Goal: Task Accomplishment & Management: Manage account settings

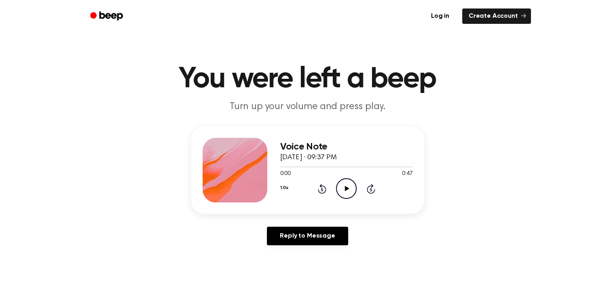
click at [347, 187] on icon at bounding box center [347, 188] width 4 height 5
click at [346, 187] on icon at bounding box center [347, 188] width 4 height 5
click at [345, 188] on icon at bounding box center [347, 188] width 4 height 5
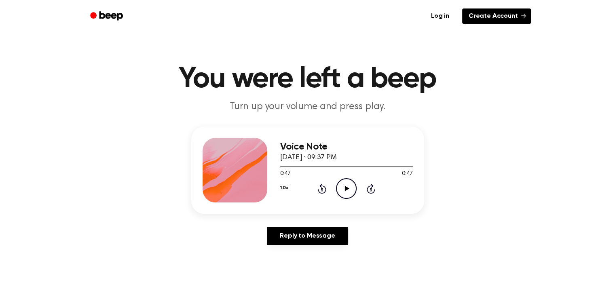
click at [496, 15] on link "Create Account" at bounding box center [496, 15] width 69 height 15
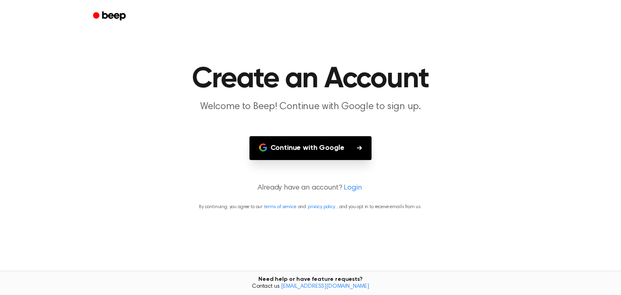
click at [325, 146] on button "Continue with Google" at bounding box center [311, 148] width 123 height 24
click at [306, 148] on button "Continue with Google" at bounding box center [311, 148] width 123 height 24
click at [116, 14] on icon "Beep" at bounding box center [113, 15] width 23 height 9
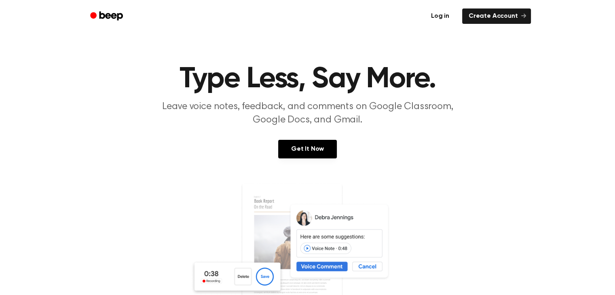
click at [447, 13] on link "Log in" at bounding box center [440, 16] width 34 height 19
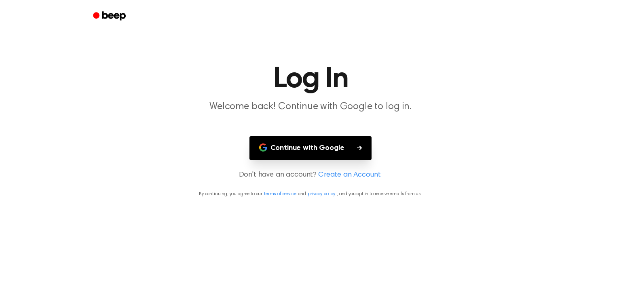
click at [326, 146] on button "Continue with Google" at bounding box center [311, 148] width 123 height 24
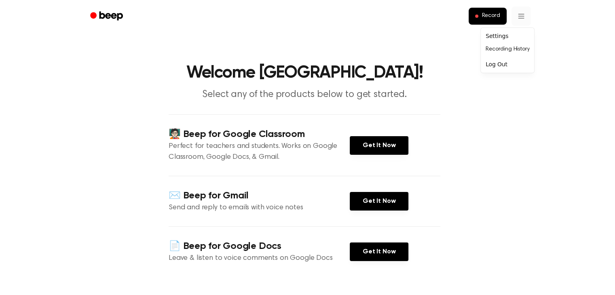
click at [518, 48] on link "Recording History" at bounding box center [508, 49] width 50 height 13
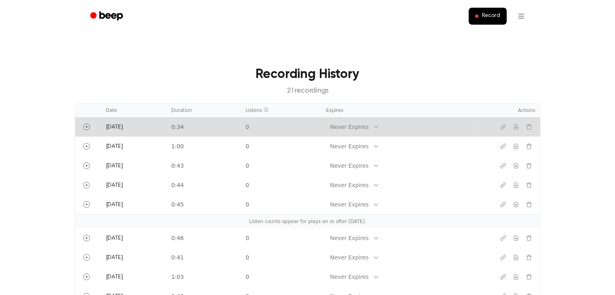
click at [275, 127] on td "0" at bounding box center [281, 126] width 80 height 19
